Goal: Task Accomplishment & Management: Complete application form

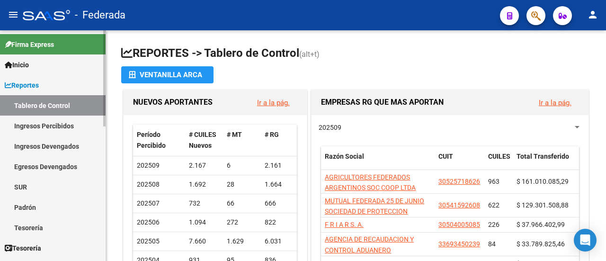
click at [54, 211] on link "Padrón" at bounding box center [53, 207] width 106 height 20
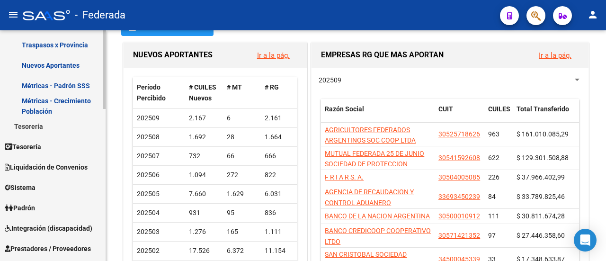
scroll to position [237, 0]
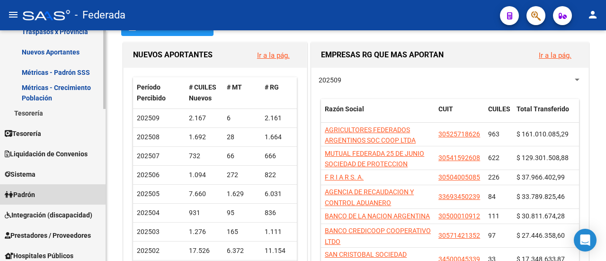
click at [69, 193] on link "Padrón" at bounding box center [53, 194] width 106 height 20
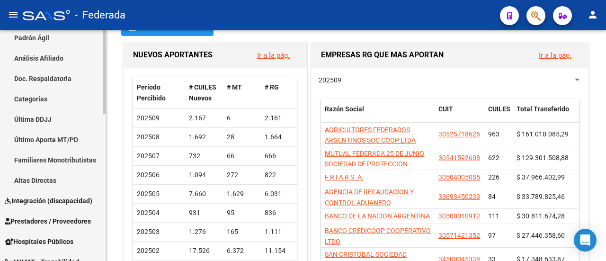
scroll to position [142, 0]
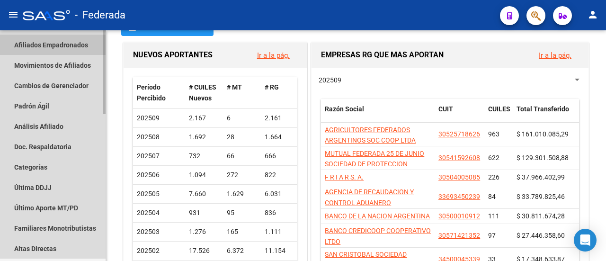
click at [75, 44] on link "Afiliados Empadronados" at bounding box center [53, 45] width 106 height 20
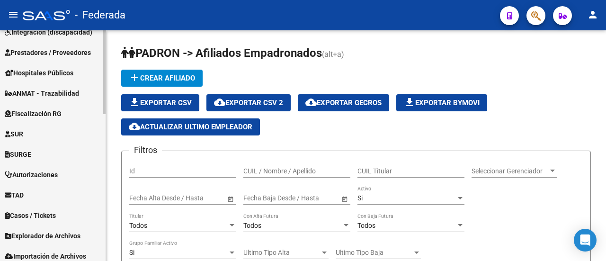
scroll to position [404, 0]
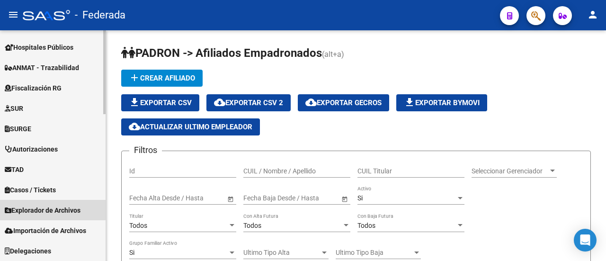
click at [63, 214] on span "Explorador de Archivos" at bounding box center [43, 210] width 76 height 10
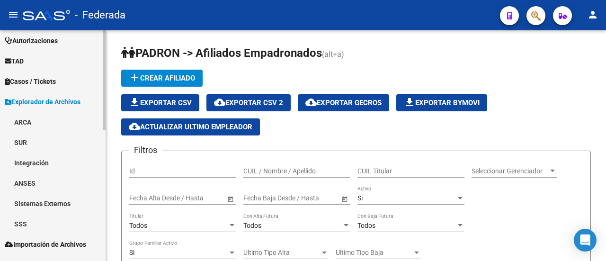
scroll to position [302, 0]
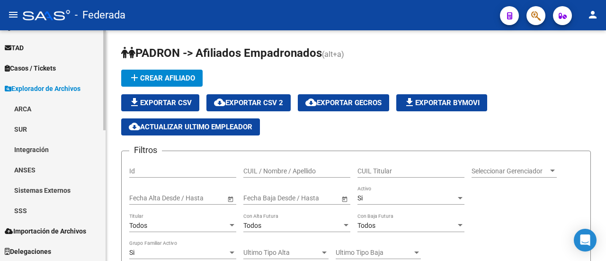
click at [59, 169] on link "ANSES" at bounding box center [53, 170] width 106 height 20
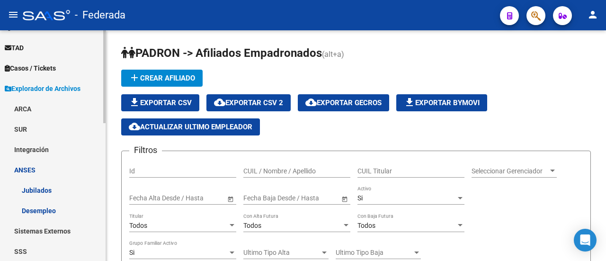
click at [59, 145] on link "Integración" at bounding box center [53, 149] width 106 height 20
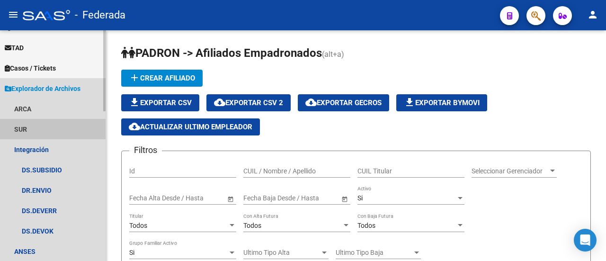
click at [56, 126] on link "SUR" at bounding box center [53, 129] width 106 height 20
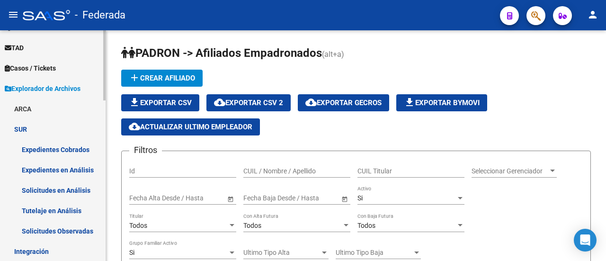
scroll to position [349, 0]
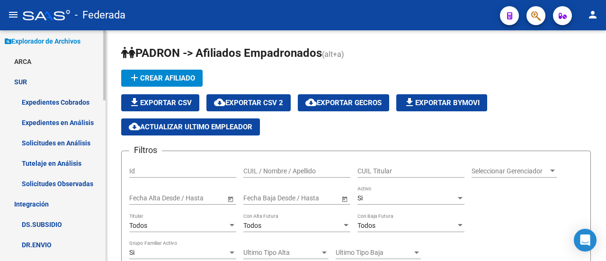
click at [57, 56] on link "ARCA" at bounding box center [53, 61] width 106 height 20
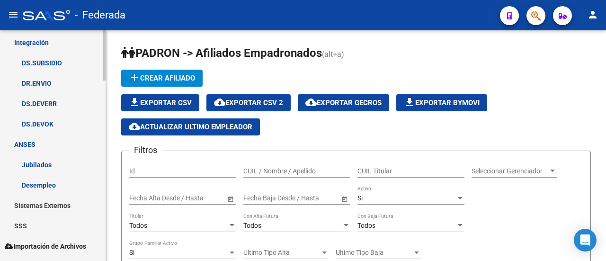
scroll to position [827, 0]
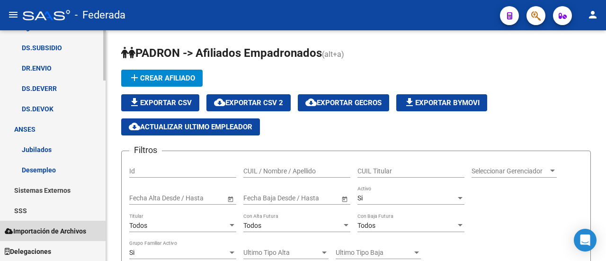
click at [67, 235] on span "Importación de Archivos" at bounding box center [45, 231] width 81 height 10
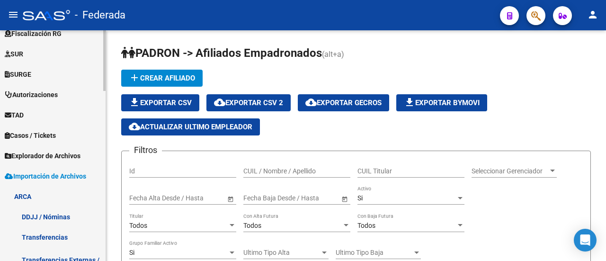
scroll to position [218, 0]
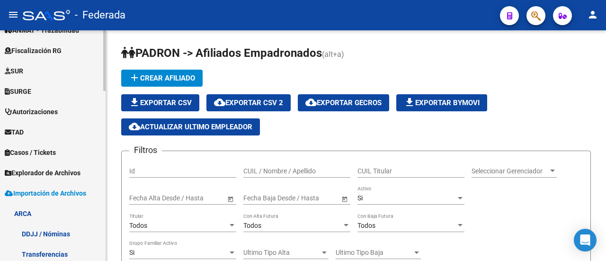
click at [71, 174] on span "Explorador de Archivos" at bounding box center [43, 173] width 76 height 10
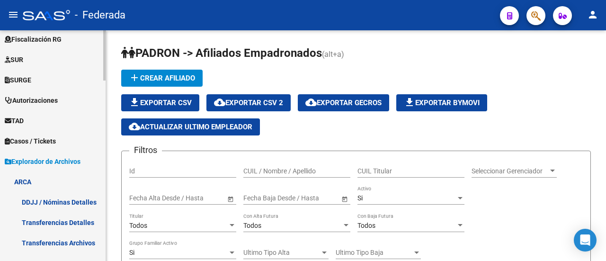
scroll to position [211, 0]
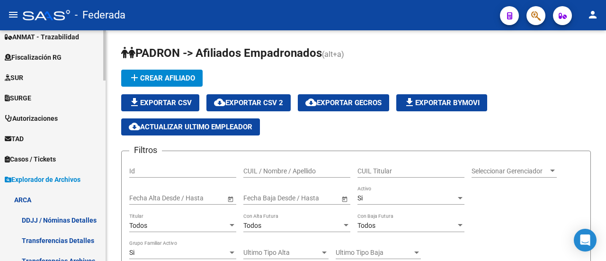
click at [63, 195] on link "ARCA" at bounding box center [53, 199] width 106 height 20
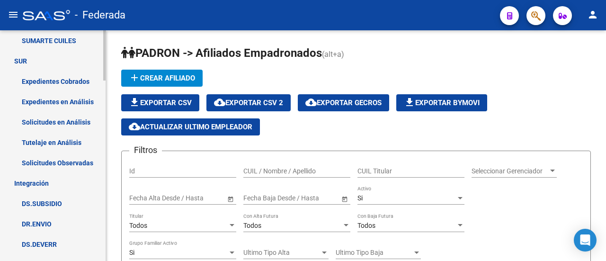
scroll to position [685, 0]
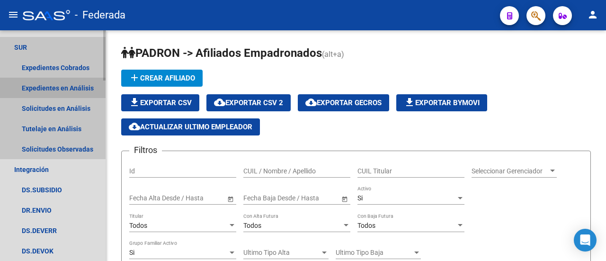
click at [59, 83] on link "Expedientes en Análisis" at bounding box center [53, 88] width 106 height 20
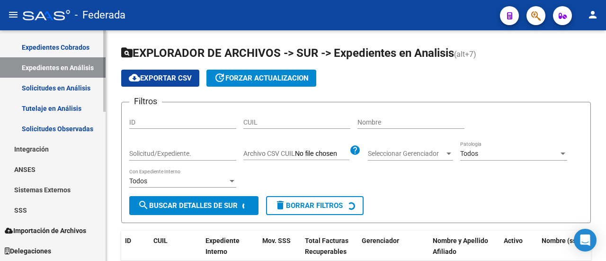
scroll to position [404, 0]
click at [47, 217] on link "SSS" at bounding box center [53, 210] width 106 height 20
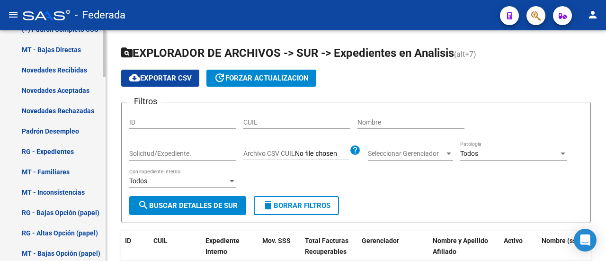
scroll to position [724, 0]
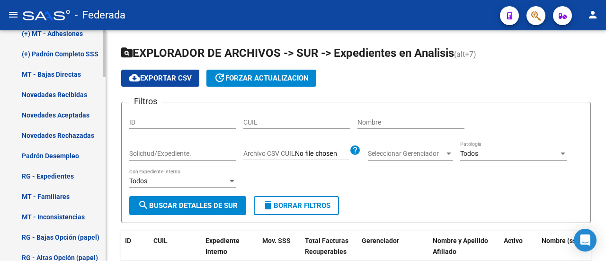
click at [59, 114] on link "Novedades Aceptadas" at bounding box center [53, 115] width 106 height 20
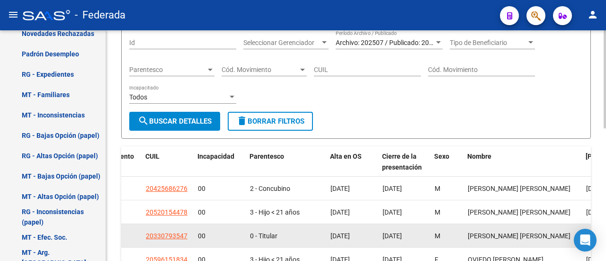
scroll to position [28, 0]
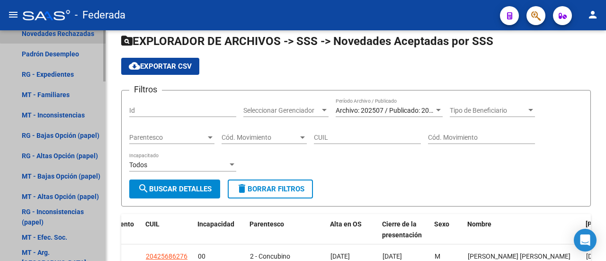
click at [81, 34] on link "Novedades Rechazadas" at bounding box center [53, 33] width 106 height 20
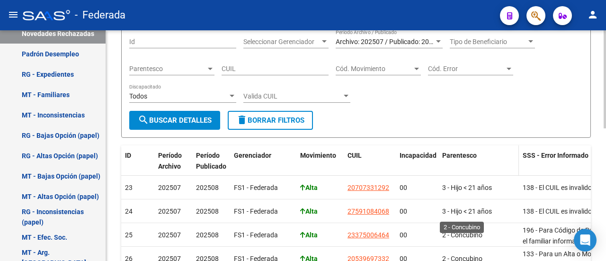
scroll to position [28, 0]
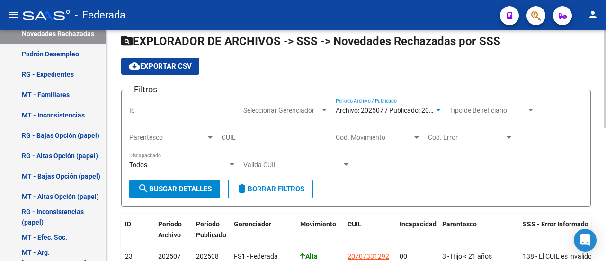
click at [438, 109] on div at bounding box center [438, 110] width 5 height 2
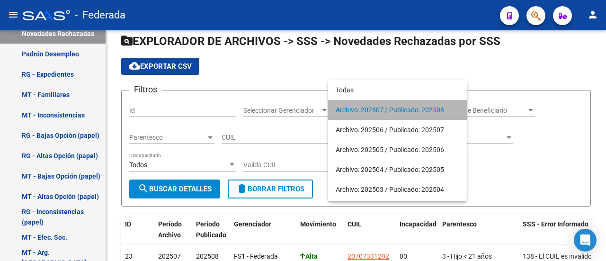
click at [431, 110] on span "Archivo: 202507 / Publicado: 202508" at bounding box center [398, 110] width 124 height 20
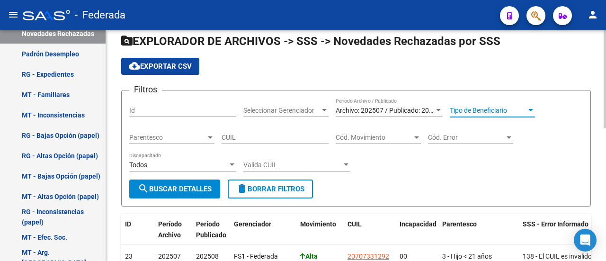
click at [498, 111] on span "Tipo de Beneficiario" at bounding box center [488, 111] width 77 height 8
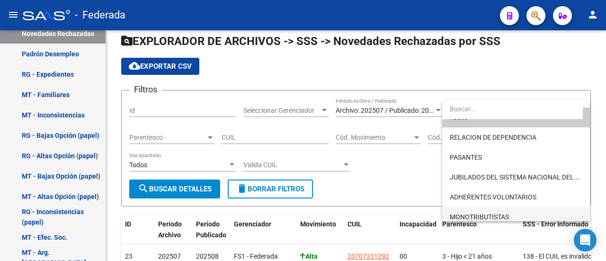
scroll to position [0, 0]
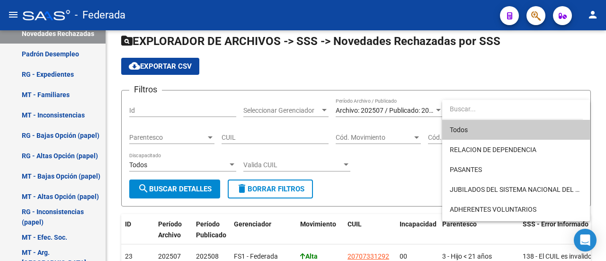
click at [411, 160] on div at bounding box center [303, 130] width 606 height 261
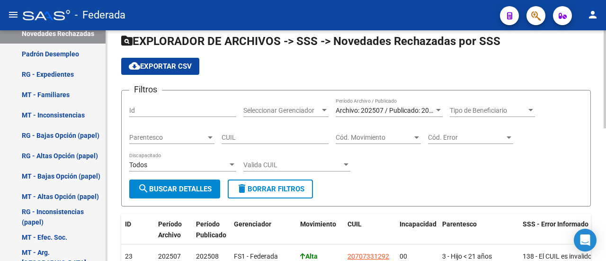
click at [408, 139] on span "Cód. Movimiento" at bounding box center [374, 138] width 77 height 8
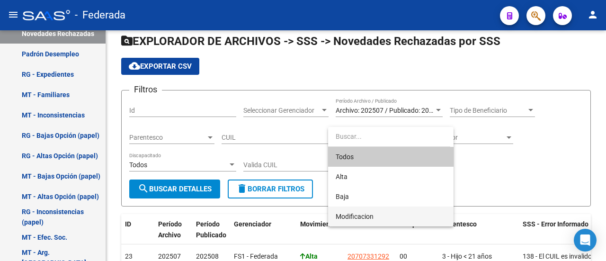
click at [405, 214] on span "Modificacion" at bounding box center [391, 216] width 110 height 20
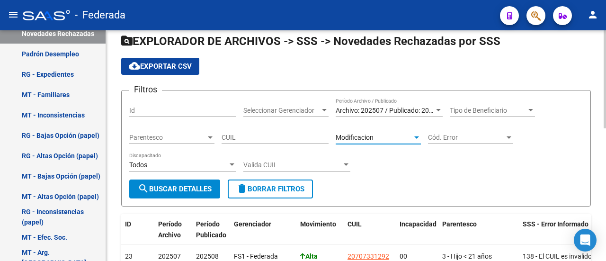
click at [400, 136] on div "Modificacion" at bounding box center [374, 138] width 77 height 8
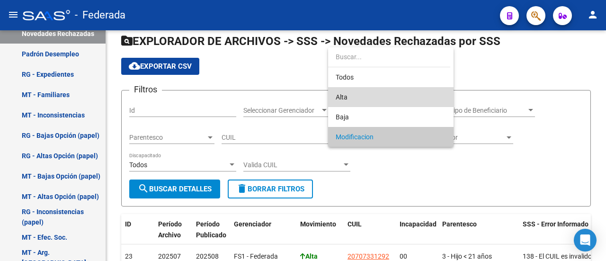
click at [391, 96] on span "Alta" at bounding box center [391, 97] width 110 height 20
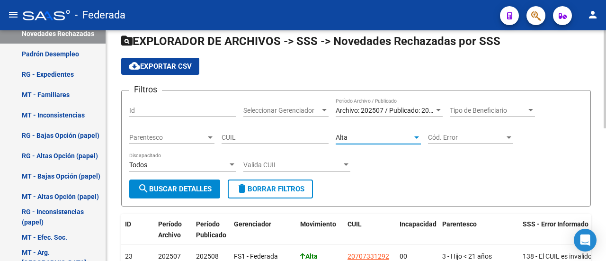
click at [408, 171] on div "Filtros Id Seleccionar Gerenciador Seleccionar Gerenciador Archivo: 202507 / Pu…" at bounding box center [356, 138] width 454 height 81
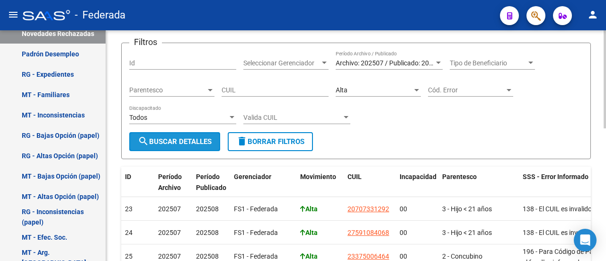
click at [179, 144] on span "search Buscar Detalles" at bounding box center [175, 141] width 74 height 9
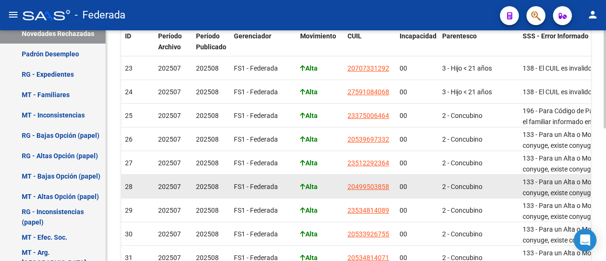
scroll to position [312, 0]
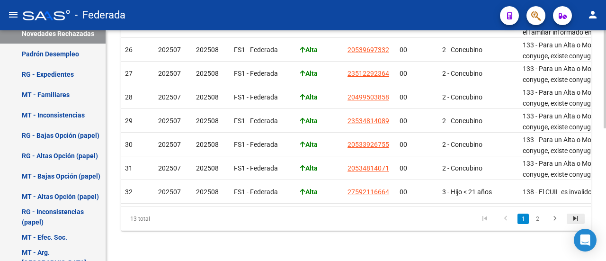
click at [575, 218] on icon "go to last page" at bounding box center [576, 219] width 12 height 11
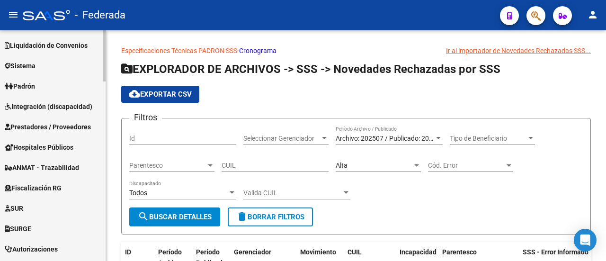
scroll to position [54, 0]
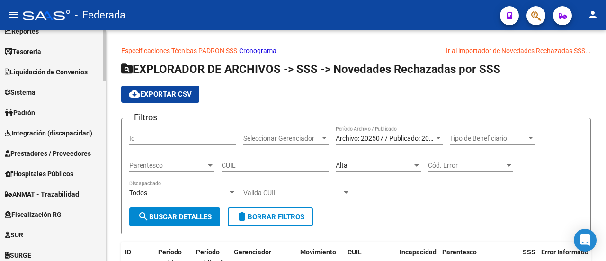
click at [59, 112] on link "Padrón" at bounding box center [53, 112] width 106 height 20
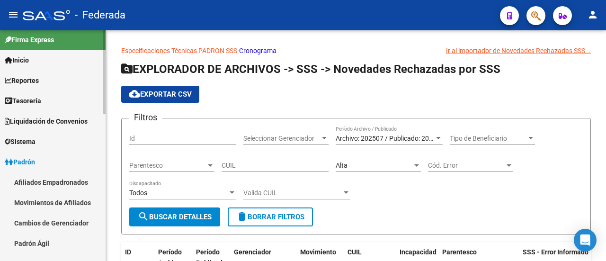
scroll to position [0, 0]
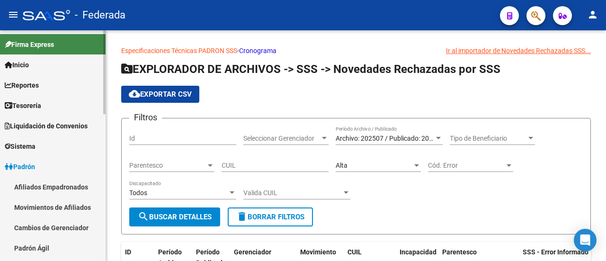
click at [57, 44] on link "Firma Express" at bounding box center [53, 44] width 106 height 20
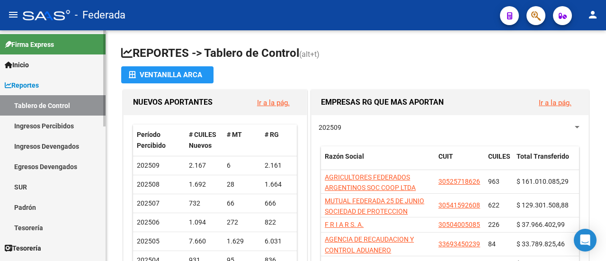
click at [62, 207] on link "Padrón" at bounding box center [53, 207] width 106 height 20
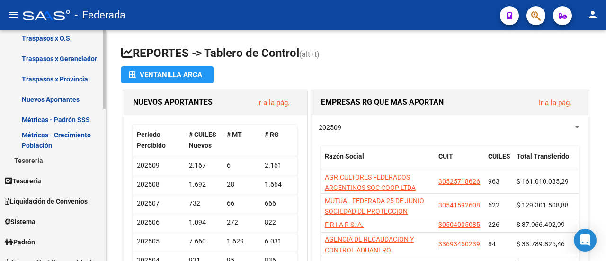
scroll to position [284, 0]
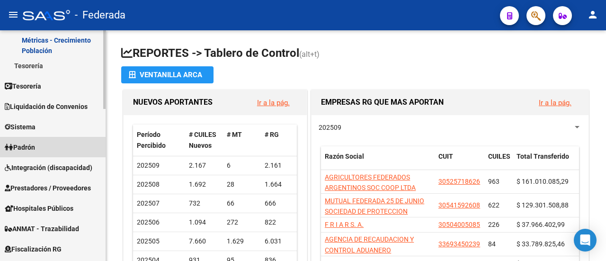
click at [54, 145] on link "Padrón" at bounding box center [53, 147] width 106 height 20
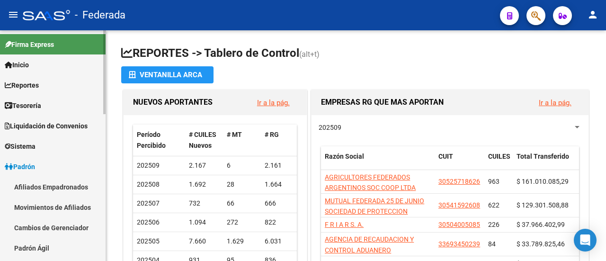
scroll to position [47, 0]
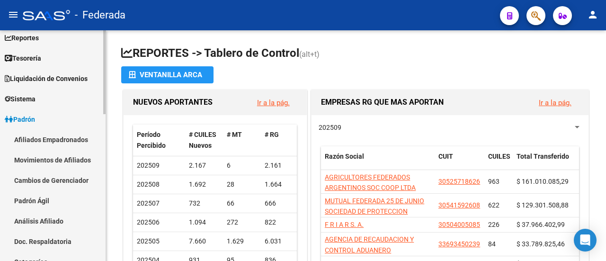
click at [60, 142] on link "Afiliados Empadronados" at bounding box center [53, 139] width 106 height 20
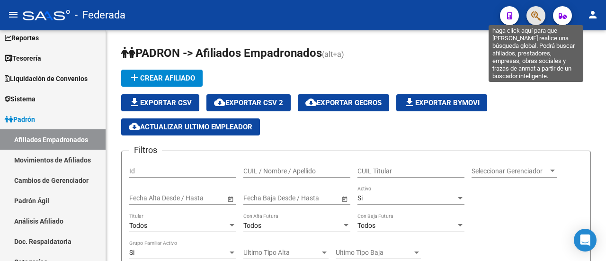
click at [536, 20] on icon "button" at bounding box center [535, 15] width 9 height 11
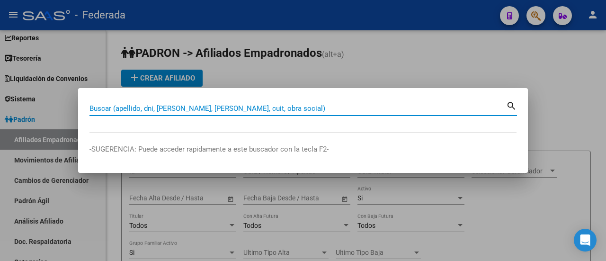
paste input "20297126092"
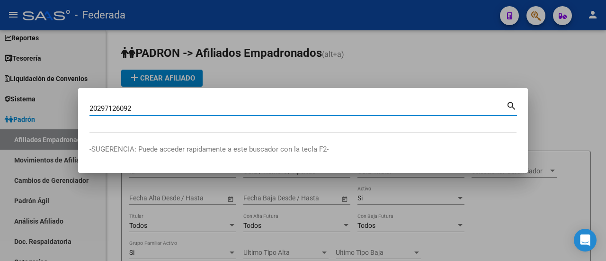
type input "20297126092"
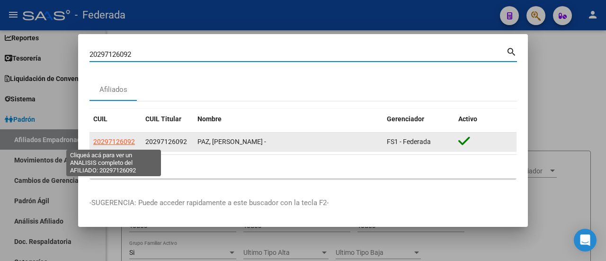
click at [119, 143] on span "20297126092" at bounding box center [114, 142] width 42 height 8
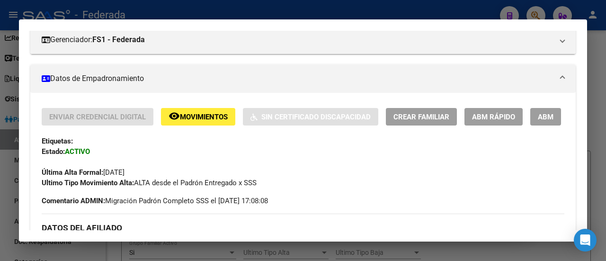
scroll to position [94, 0]
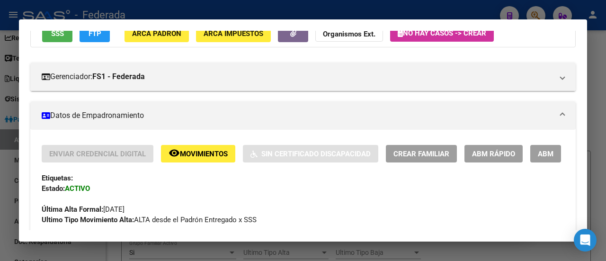
click at [417, 153] on span "Crear Familiar" at bounding box center [421, 154] width 56 height 9
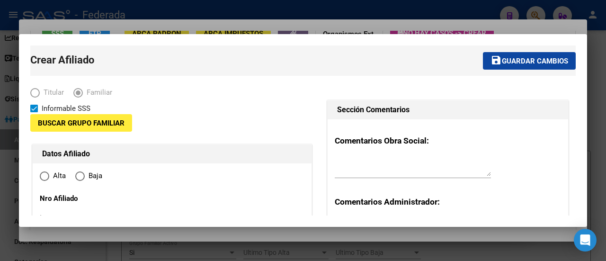
type input "30-50401884-5"
type input "LAGUNILLA (PILAR-DPT"
type input "5972"
type input "GENERAL PAZ"
type input "01722"
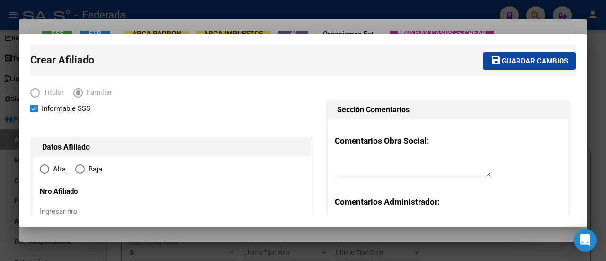
radio input "true"
type input "30-50401884-5"
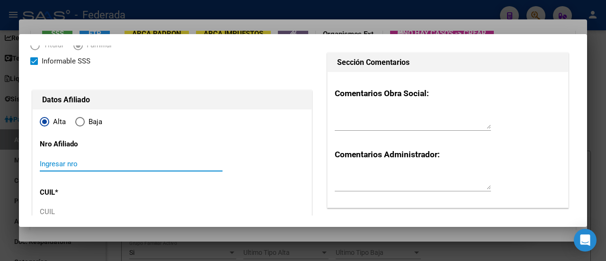
click at [67, 163] on input "Ingresar nro" at bounding box center [131, 164] width 183 height 9
click at [134, 163] on input "Ingresar nro" at bounding box center [131, 164] width 183 height 9
paste input "244221"
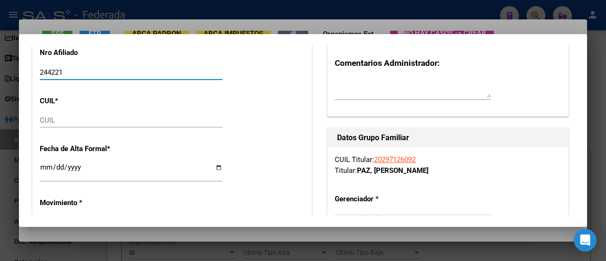
scroll to position [142, 0]
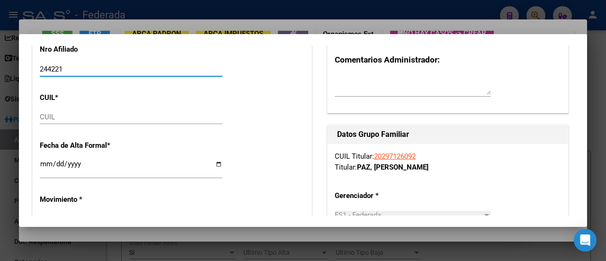
type input "244221"
click at [91, 118] on input "CUIL" at bounding box center [131, 117] width 183 height 9
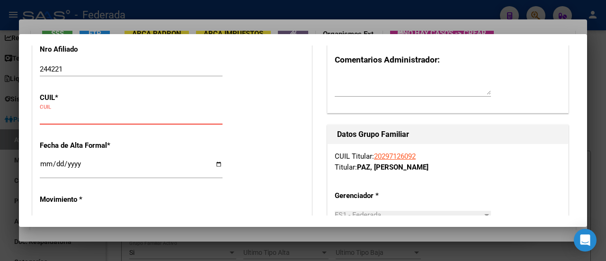
paste input "27-58311583-3"
type input "27-58311583-3"
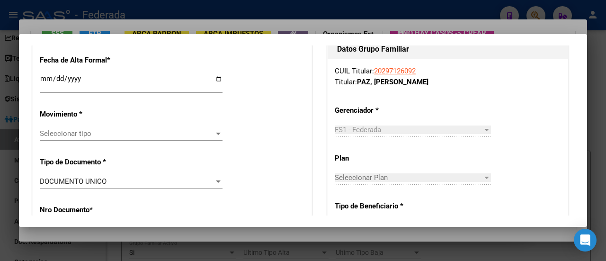
scroll to position [237, 0]
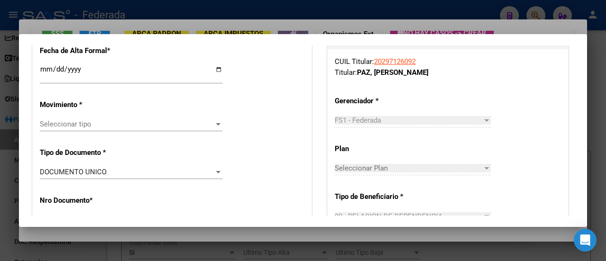
type input "58311583"
type input "IBAÑEZ PAZ"
type input "LUCIA"
type input "2020-05-02"
type input "PILAR"
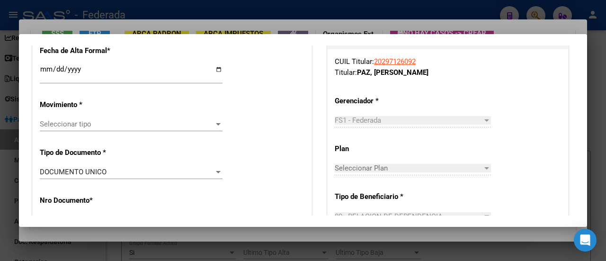
type input "SANTA FE"
type input "979"
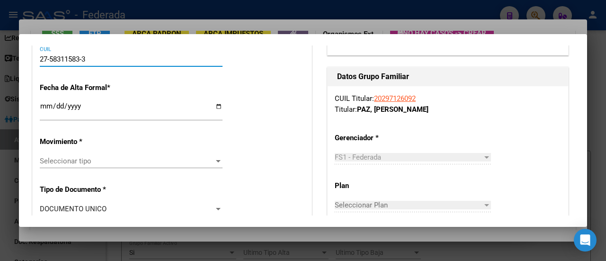
scroll to position [189, 0]
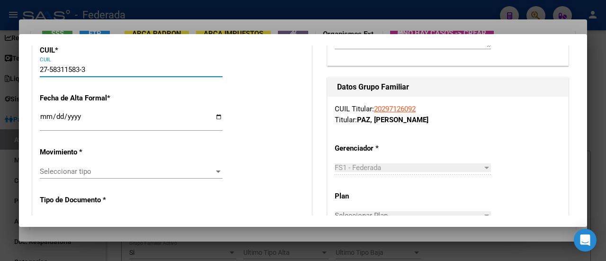
type input "27-58311583-3"
drag, startPoint x: 195, startPoint y: 57, endPoint x: 160, endPoint y: 69, distance: 37.0
drag, startPoint x: 160, startPoint y: 69, endPoint x: 129, endPoint y: 117, distance: 57.9
click at [129, 117] on input "Ingresar fecha" at bounding box center [131, 120] width 183 height 15
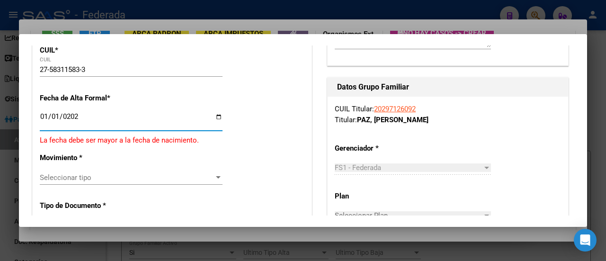
type input "2025-01-01"
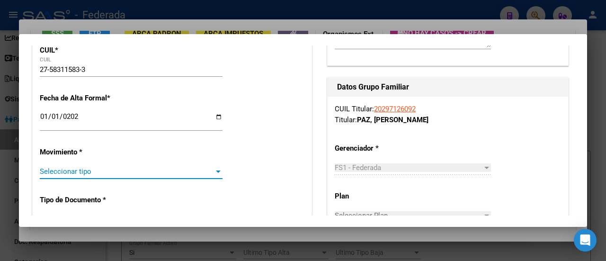
click at [85, 174] on span "Seleccionar tipo" at bounding box center [127, 171] width 174 height 9
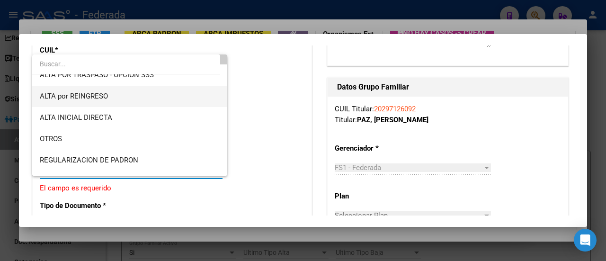
scroll to position [47, 0]
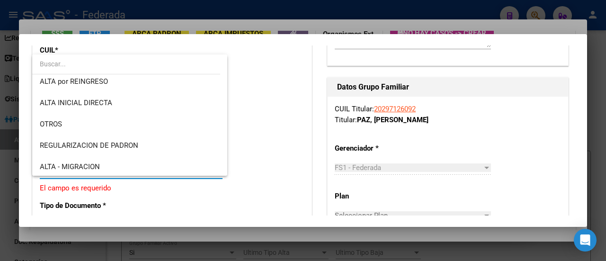
click at [254, 126] on div at bounding box center [303, 130] width 606 height 261
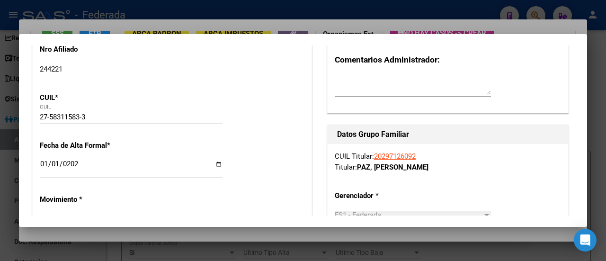
scroll to position [189, 0]
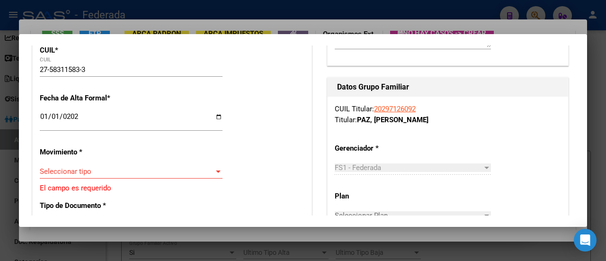
click at [151, 176] on div "Seleccionar tipo Seleccionar tipo" at bounding box center [131, 171] width 183 height 14
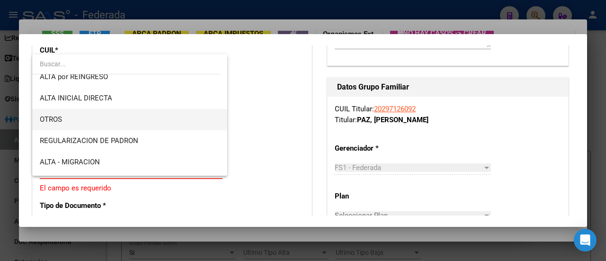
scroll to position [95, 0]
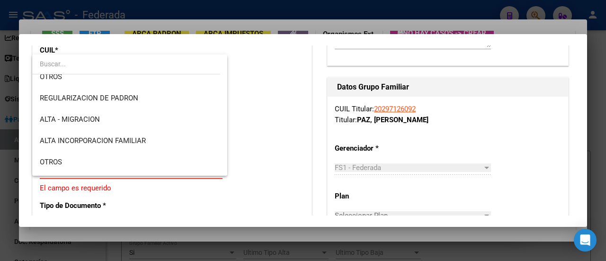
click at [246, 131] on div at bounding box center [303, 130] width 606 height 261
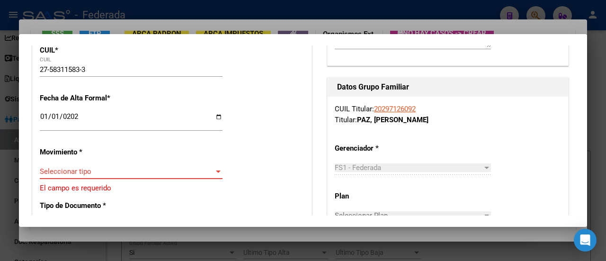
click at [182, 171] on span "Seleccionar tipo" at bounding box center [127, 171] width 174 height 9
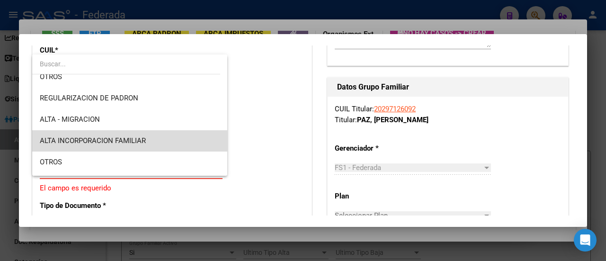
click at [178, 140] on span "ALTA INCORPORACION FAMILIAR" at bounding box center [130, 140] width 180 height 21
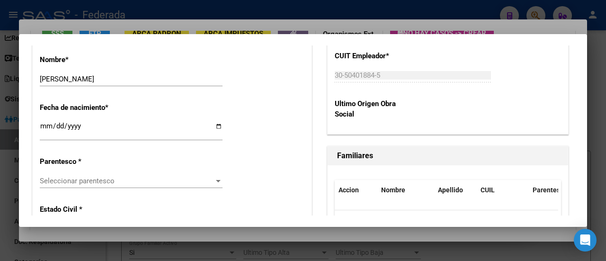
scroll to position [521, 0]
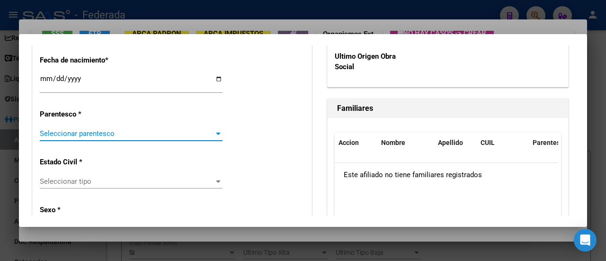
click at [152, 134] on span "Seleccionar parentesco" at bounding box center [127, 133] width 174 height 9
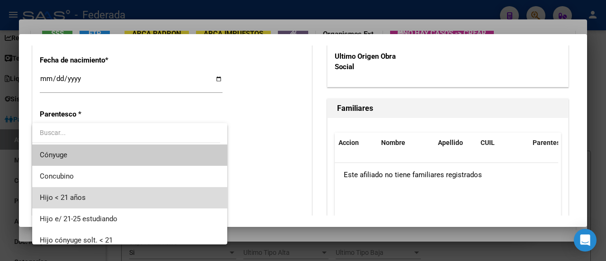
click at [169, 195] on span "Hijo < 21 años" at bounding box center [130, 197] width 180 height 21
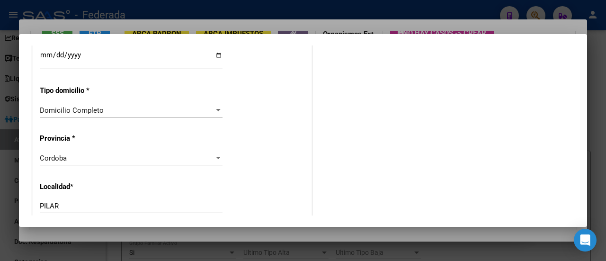
scroll to position [852, 0]
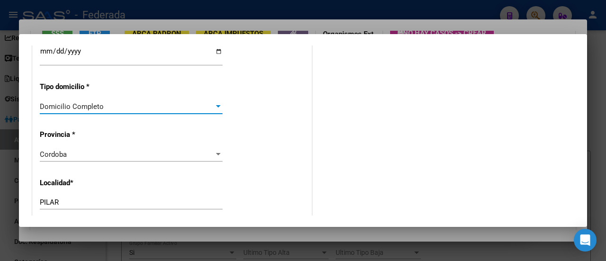
click at [157, 108] on div "Domicilio Completo" at bounding box center [127, 106] width 174 height 9
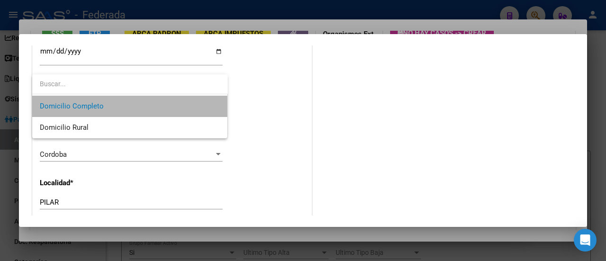
click at [157, 105] on span "Domicilio Completo" at bounding box center [130, 106] width 180 height 21
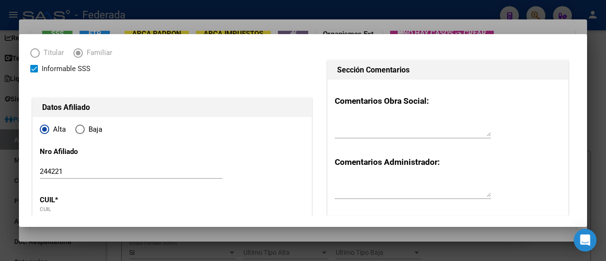
scroll to position [0, 0]
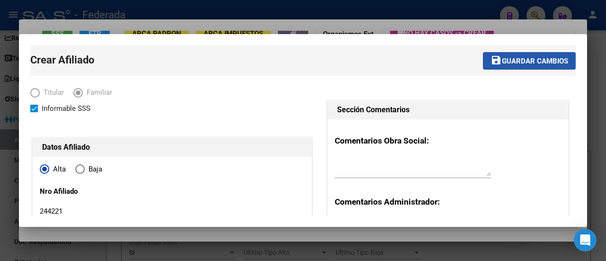
click at [516, 65] on button "save Guardar cambios" at bounding box center [529, 61] width 93 height 18
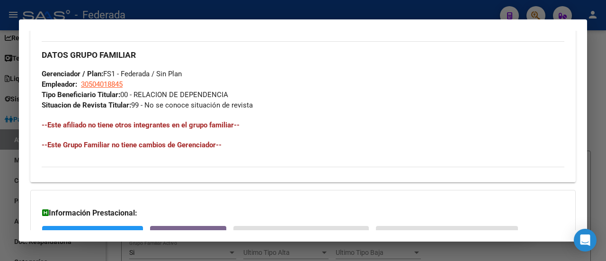
scroll to position [331, 0]
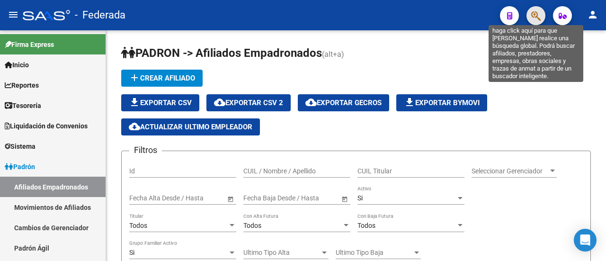
click at [538, 15] on icon "button" at bounding box center [535, 15] width 9 height 11
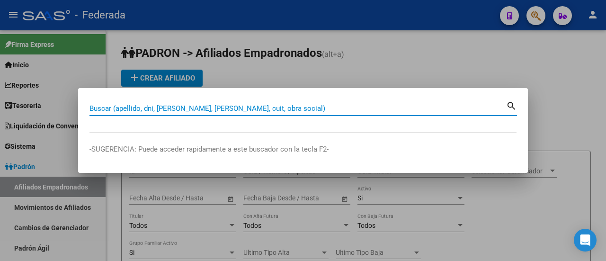
paste input "20297126092"
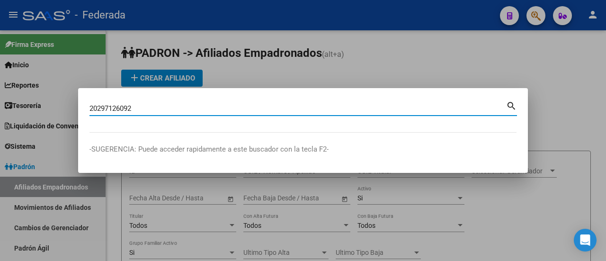
type input "20297126092"
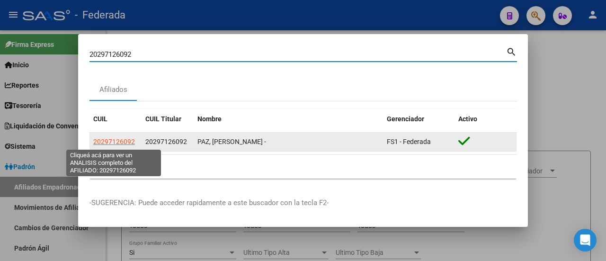
click at [104, 143] on span "20297126092" at bounding box center [114, 142] width 42 height 8
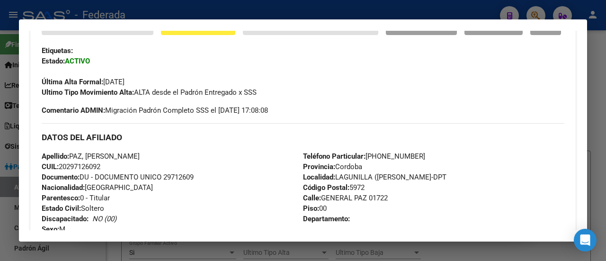
scroll to position [167, 0]
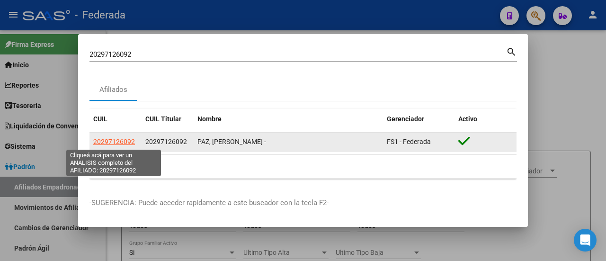
click at [106, 142] on span "20297126092" at bounding box center [114, 142] width 42 height 8
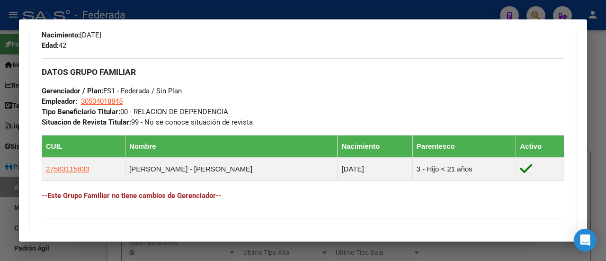
scroll to position [474, 0]
